Goal: Transaction & Acquisition: Purchase product/service

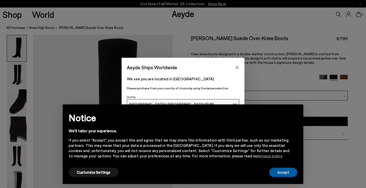
drag, startPoint x: 287, startPoint y: 176, endPoint x: 280, endPoint y: 170, distance: 9.2
click at [287, 176] on button "Accept" at bounding box center [283, 171] width 28 height 9
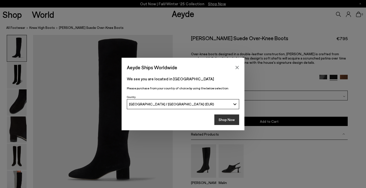
click at [221, 115] on button "Shop Now" at bounding box center [226, 119] width 25 height 11
click at [224, 118] on button "Shop Now" at bounding box center [226, 119] width 25 height 11
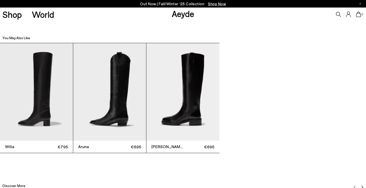
scroll to position [1122, 1]
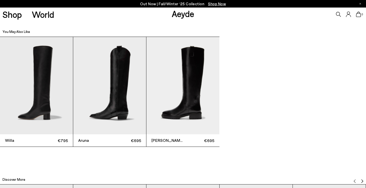
click at [193, 103] on img "3 / 3" at bounding box center [182, 85] width 73 height 97
